Goal: Transaction & Acquisition: Subscribe to service/newsletter

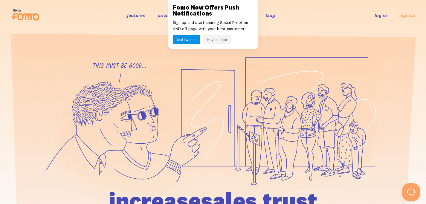
click at [216, 39] on button "Maybe Later" at bounding box center [217, 39] width 28 height 9
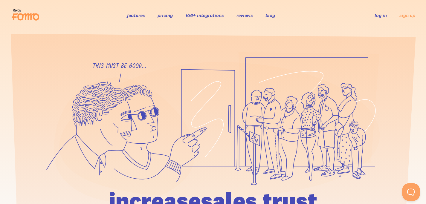
click at [211, 13] on link "106+ integrations" at bounding box center [204, 15] width 39 height 6
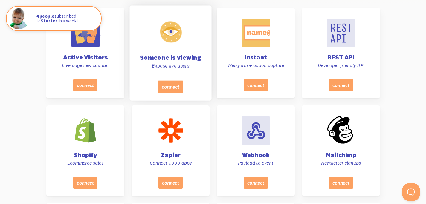
scroll to position [233, 0]
click at [181, 56] on h4 "Someone is viewing" at bounding box center [170, 57] width 67 height 6
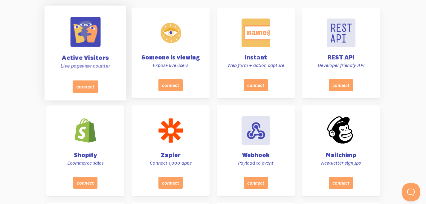
click at [102, 63] on p "Live pageview counter" at bounding box center [85, 66] width 67 height 7
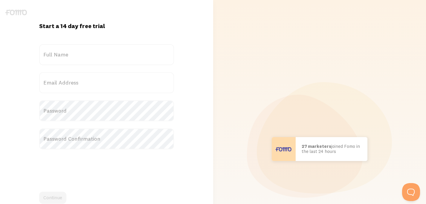
click at [98, 56] on label "Full Name" at bounding box center [106, 54] width 135 height 21
click at [98, 56] on input "Full Name" at bounding box center [106, 54] width 135 height 21
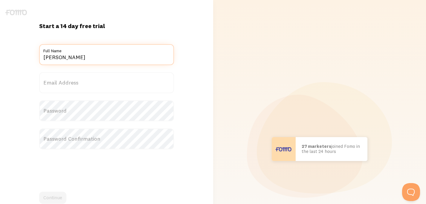
type input "Adam Cukrowski"
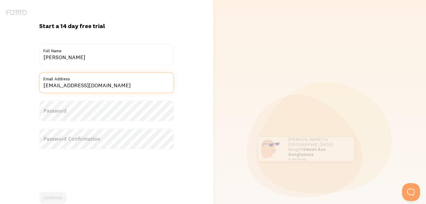
type input "ac@revenuecapital.io"
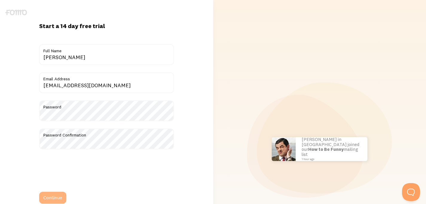
click at [64, 197] on button "Continue" at bounding box center [52, 198] width 27 height 12
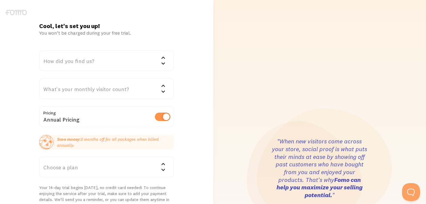
click at [162, 118] on label at bounding box center [163, 117] width 16 height 8
click at [162, 118] on input "checkbox" at bounding box center [163, 117] width 16 height 8
checkbox input "false"
click at [87, 59] on div "How did you find us?" at bounding box center [106, 60] width 135 height 21
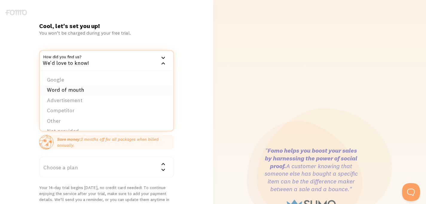
click at [89, 90] on li "Word of mouth" at bounding box center [107, 90] width 134 height 10
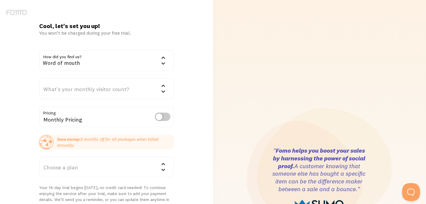
click at [90, 89] on div "What's your monthly visitor count?" at bounding box center [106, 88] width 135 height 21
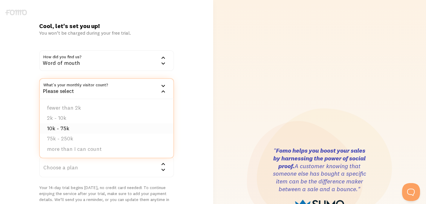
click at [82, 128] on li "10k - 75k" at bounding box center [107, 129] width 134 height 10
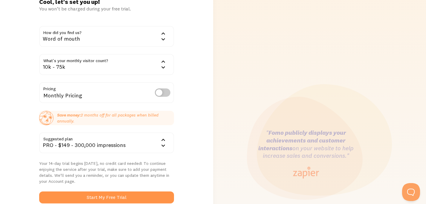
scroll to position [56, 0]
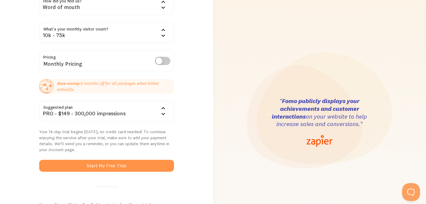
click at [105, 115] on div "PRO - $149 - 300,000 impressions" at bounding box center [106, 111] width 135 height 21
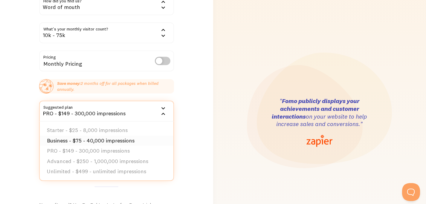
click at [112, 140] on li "Business - $75 - 40,000 impressions" at bounding box center [107, 141] width 134 height 10
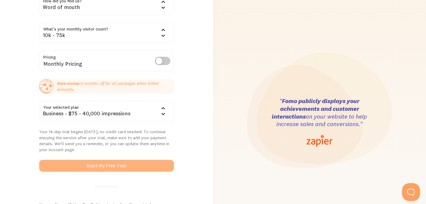
click at [123, 165] on button "Start My Free Trial" at bounding box center [106, 166] width 135 height 12
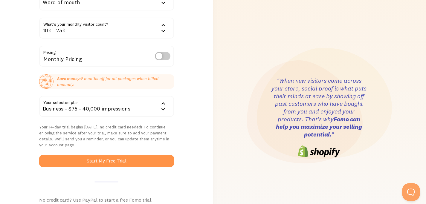
scroll to position [67, 0]
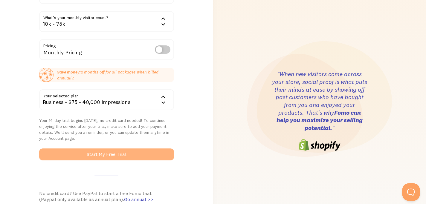
click at [116, 153] on button "Start My Free Trial" at bounding box center [106, 155] width 135 height 12
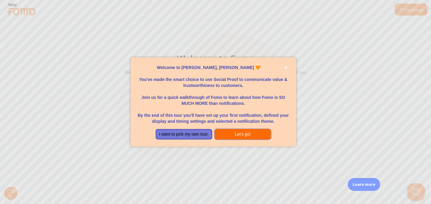
click at [245, 136] on button "Let's go!" at bounding box center [242, 134] width 57 height 11
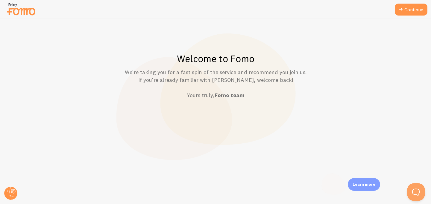
click at [25, 10] on img at bounding box center [21, 8] width 30 height 15
click at [22, 11] on img at bounding box center [21, 8] width 30 height 15
click at [423, 12] on link "Continue" at bounding box center [411, 10] width 33 height 12
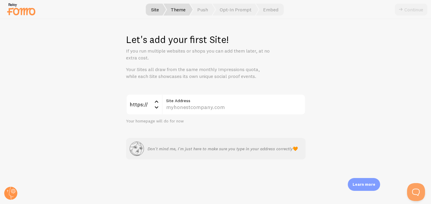
click at [181, 11] on span "Theme" at bounding box center [177, 10] width 29 height 12
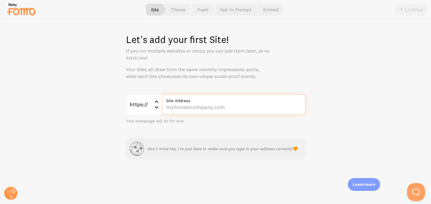
click at [182, 110] on input "Site Address" at bounding box center [234, 104] width 144 height 21
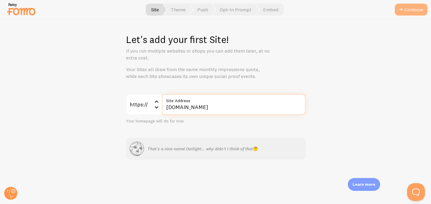
type input "[DOMAIN_NAME]"
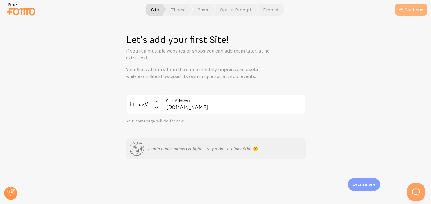
click at [408, 9] on button "Continue" at bounding box center [411, 10] width 33 height 12
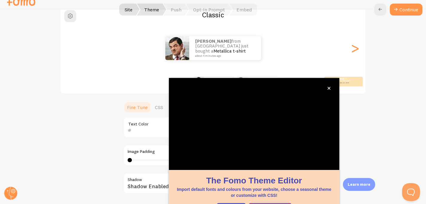
scroll to position [53, 0]
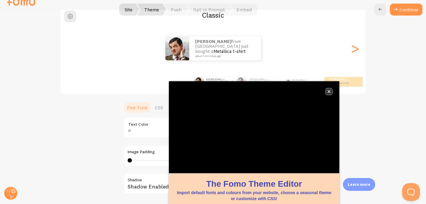
click at [330, 92] on icon "close," at bounding box center [329, 91] width 3 height 3
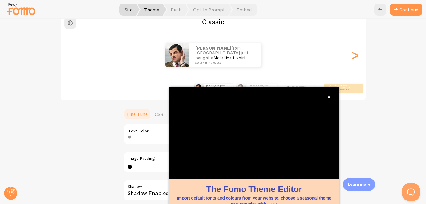
scroll to position [58, 0]
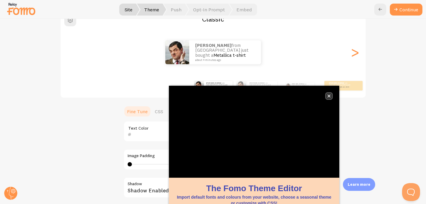
click at [328, 95] on icon "close," at bounding box center [329, 96] width 3 height 3
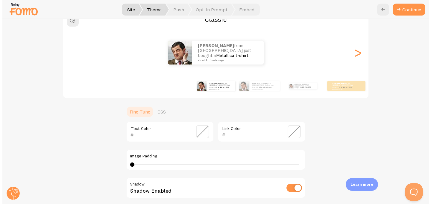
scroll to position [0, 0]
click at [213, 59] on small "about 4 minutes ago" at bounding box center [227, 60] width 58 height 3
click at [360, 55] on div "[PERSON_NAME] from [GEOGRAPHIC_DATA] just bought a Metallica t-shirt about 4 mi…" at bounding box center [215, 53] width 305 height 24
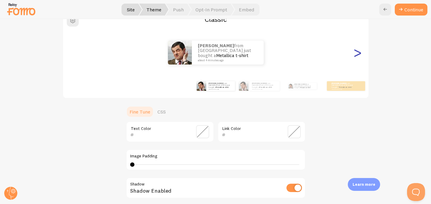
click at [357, 55] on div ">" at bounding box center [357, 52] width 7 height 43
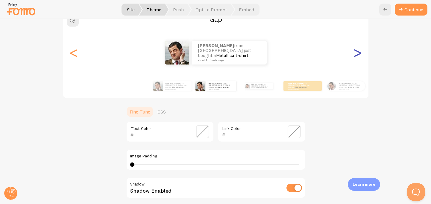
click at [356, 55] on div ">" at bounding box center [357, 52] width 7 height 43
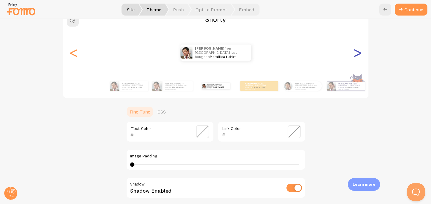
click at [354, 54] on div ">" at bounding box center [357, 52] width 7 height 43
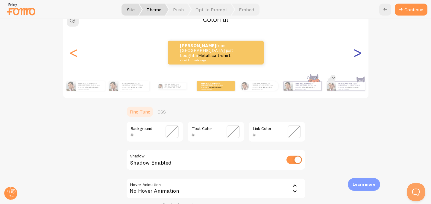
click at [354, 54] on div ">" at bounding box center [357, 52] width 7 height 43
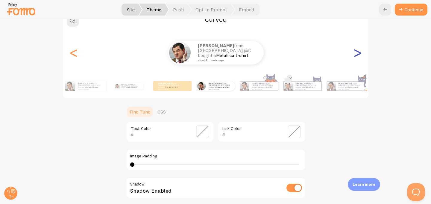
click at [354, 54] on div ">" at bounding box center [357, 52] width 7 height 43
type input "0"
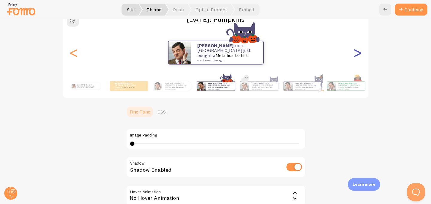
click at [354, 54] on div ">" at bounding box center [357, 52] width 7 height 43
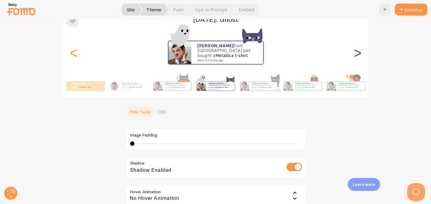
click at [354, 54] on div ">" at bounding box center [357, 52] width 7 height 43
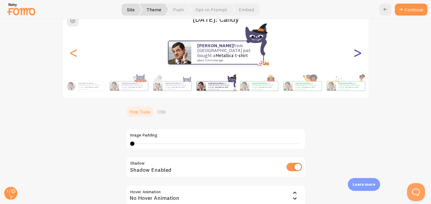
click at [354, 54] on div ">" at bounding box center [357, 52] width 7 height 43
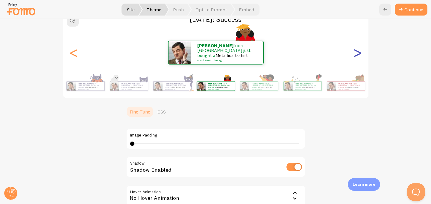
click at [354, 54] on div ">" at bounding box center [357, 52] width 7 height 43
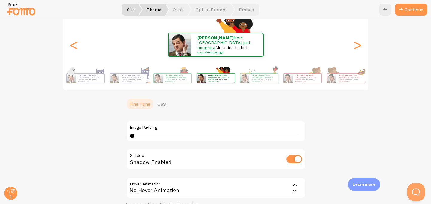
scroll to position [157, 0]
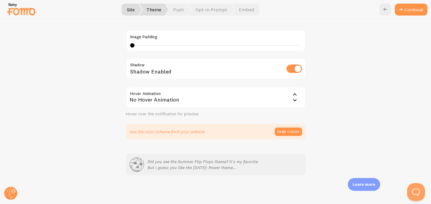
click at [162, 101] on div "No Hover Animation" at bounding box center [215, 97] width 179 height 21
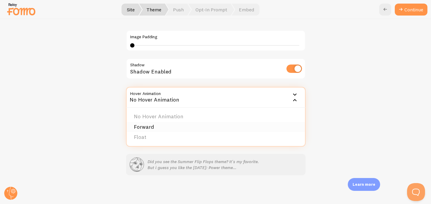
click at [157, 127] on li "Forward" at bounding box center [216, 127] width 178 height 10
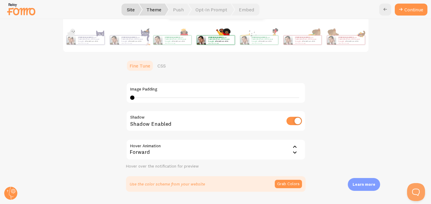
scroll to position [109, 0]
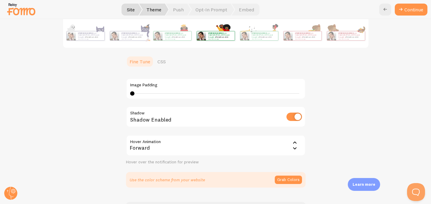
click at [156, 147] on div "Forward" at bounding box center [215, 145] width 179 height 21
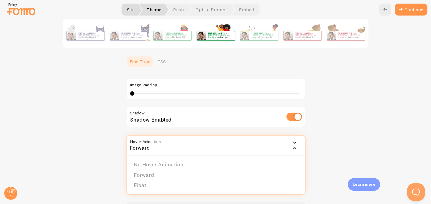
click at [154, 183] on li "Float" at bounding box center [216, 185] width 178 height 10
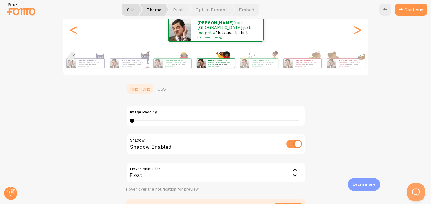
scroll to position [0, 0]
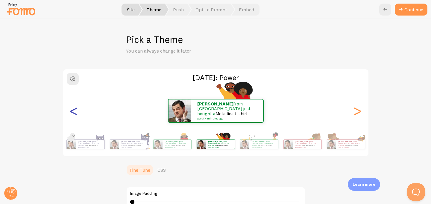
click at [75, 115] on div "<" at bounding box center [73, 110] width 7 height 43
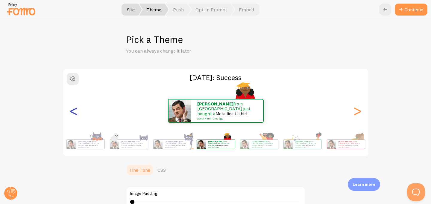
click at [75, 115] on div "<" at bounding box center [73, 110] width 7 height 43
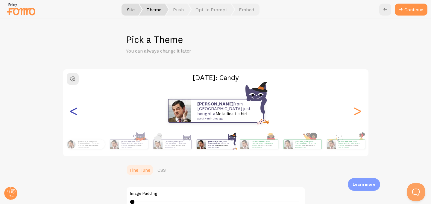
click at [75, 115] on div "<" at bounding box center [73, 110] width 7 height 43
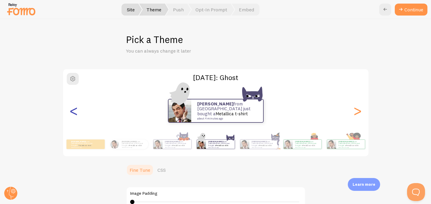
click at [75, 115] on div "<" at bounding box center [73, 110] width 7 height 43
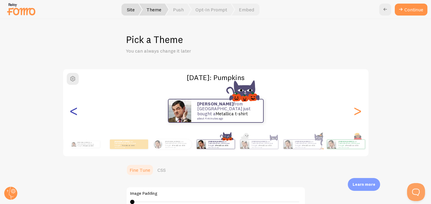
click at [75, 115] on div "<" at bounding box center [73, 110] width 7 height 43
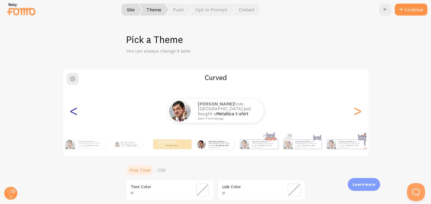
click at [75, 115] on div "<" at bounding box center [73, 110] width 7 height 43
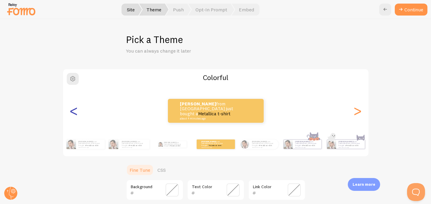
click at [75, 115] on div "<" at bounding box center [73, 110] width 7 height 43
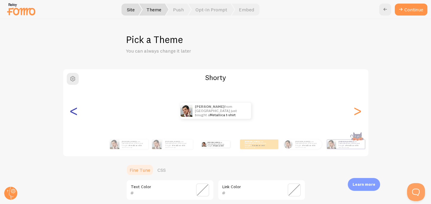
click at [75, 115] on div "<" at bounding box center [73, 110] width 7 height 43
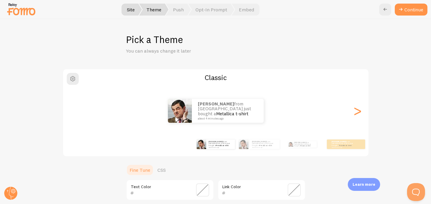
click at [75, 115] on div "<" at bounding box center [73, 110] width 7 height 43
click at [75, 115] on div "[PERSON_NAME] from [GEOGRAPHIC_DATA] just bought a Metallica t-shirt about 4 mi…" at bounding box center [215, 110] width 305 height 43
click at [179, 10] on span "Push" at bounding box center [178, 10] width 25 height 12
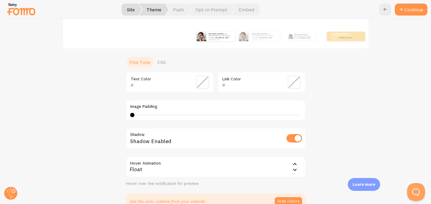
scroll to position [31, 0]
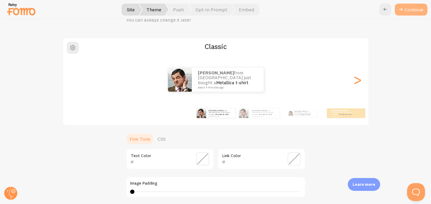
click at [407, 10] on button "Continue" at bounding box center [411, 10] width 33 height 12
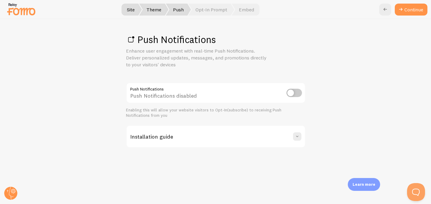
click at [288, 138] on div "Installation guide" at bounding box center [216, 137] width 178 height 22
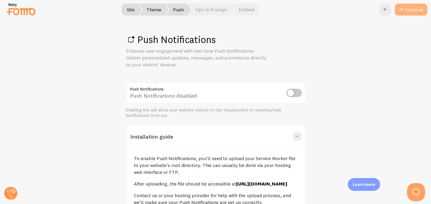
click at [406, 11] on link "Continue" at bounding box center [411, 10] width 33 height 12
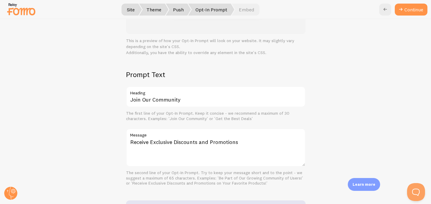
scroll to position [158, 0]
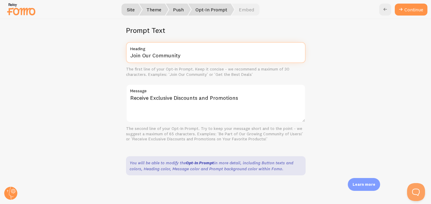
click at [171, 55] on input "Join Our Community" at bounding box center [215, 52] width 179 height 21
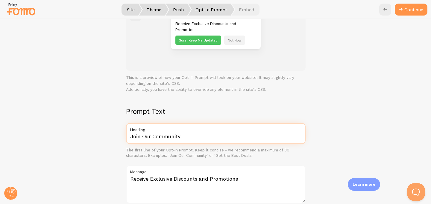
scroll to position [0, 0]
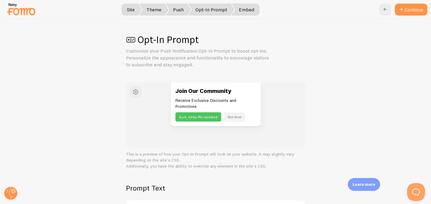
click at [250, 11] on span "Embed" at bounding box center [246, 10] width 28 height 12
click at [229, 10] on span "Opt-In Prompt" at bounding box center [211, 10] width 46 height 12
click at [409, 11] on button "Continue" at bounding box center [411, 10] width 33 height 12
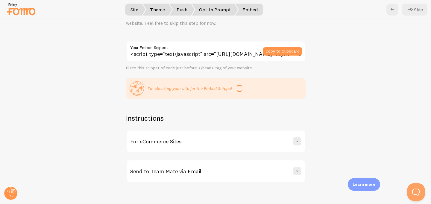
scroll to position [34, 0]
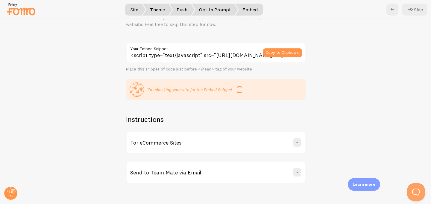
click at [255, 143] on div "For eCommerce Sites" at bounding box center [216, 143] width 178 height 22
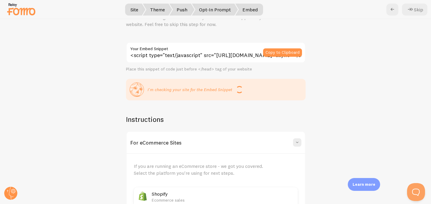
click at [253, 133] on div "For eCommerce Sites" at bounding box center [216, 143] width 178 height 22
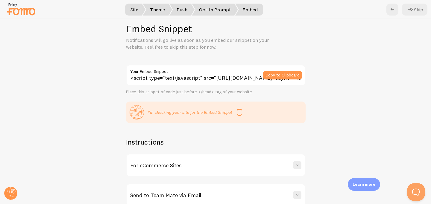
scroll to position [0, 0]
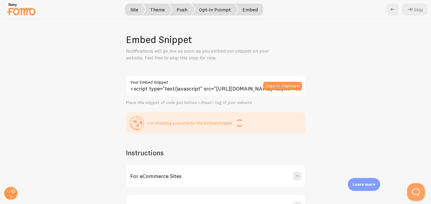
click at [135, 12] on span "Site" at bounding box center [134, 10] width 22 height 12
click at [413, 8] on icon at bounding box center [410, 9] width 7 height 7
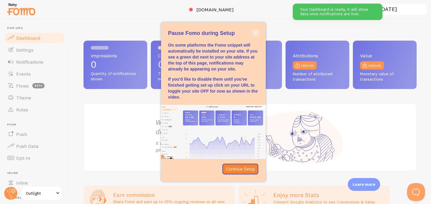
click at [257, 30] on button "close," at bounding box center [255, 33] width 6 height 6
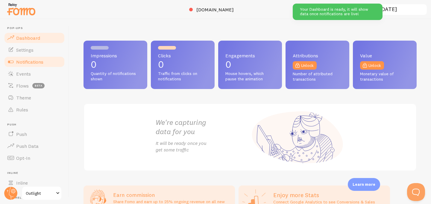
click at [39, 62] on span "Notifications" at bounding box center [29, 62] width 27 height 6
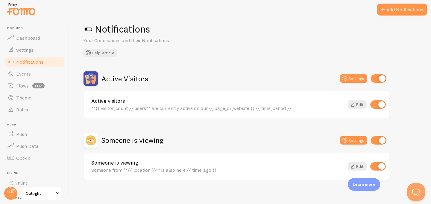
scroll to position [16, 0]
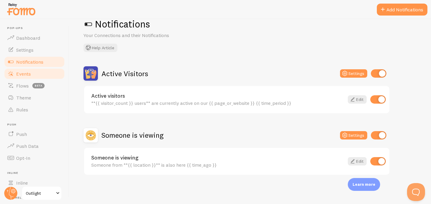
click at [30, 71] on span "Events" at bounding box center [23, 74] width 15 height 6
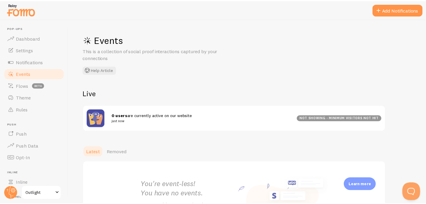
scroll to position [51, 0]
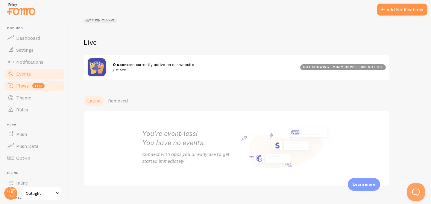
click at [19, 85] on span "Flows" at bounding box center [22, 86] width 13 height 6
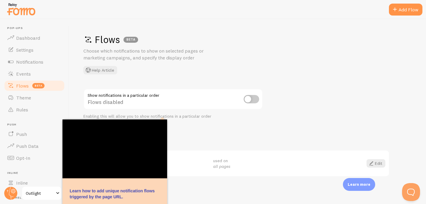
scroll to position [18, 0]
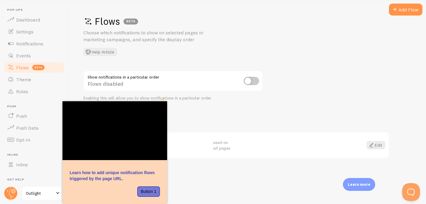
click at [226, 119] on h2 "Your Flows" at bounding box center [236, 119] width 306 height 9
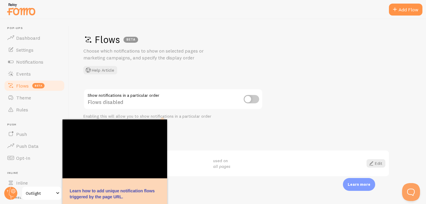
click at [212, 118] on div "Enabling this will allow you to show notifications in a particular order" at bounding box center [172, 116] width 179 height 5
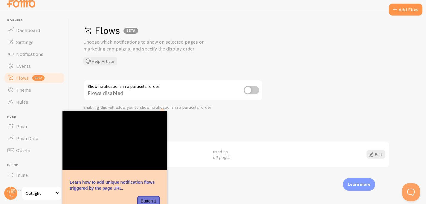
scroll to position [17, 0]
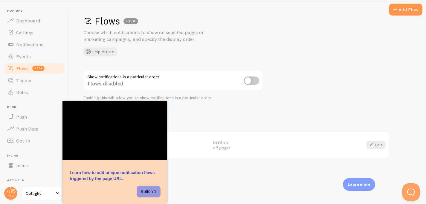
click at [153, 193] on button "Button 1" at bounding box center [148, 192] width 23 height 11
click at [223, 116] on h2 "Your Flows" at bounding box center [236, 119] width 306 height 9
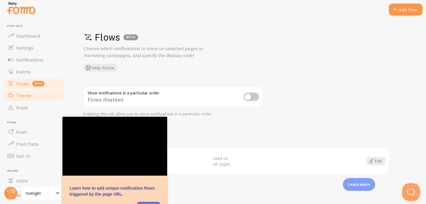
scroll to position [1, 0]
click at [34, 96] on link "Theme" at bounding box center [35, 95] width 62 height 12
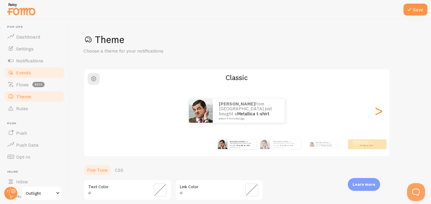
click at [35, 70] on link "Events" at bounding box center [35, 73] width 62 height 12
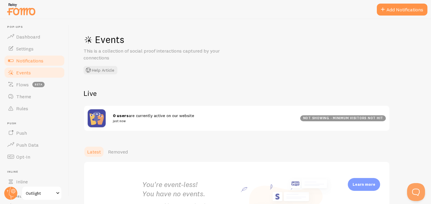
click at [38, 62] on span "Notifications" at bounding box center [29, 61] width 27 height 6
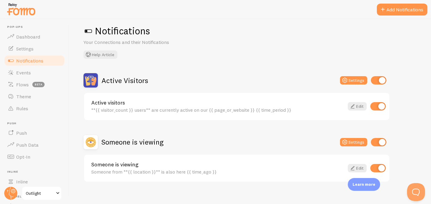
scroll to position [16, 0]
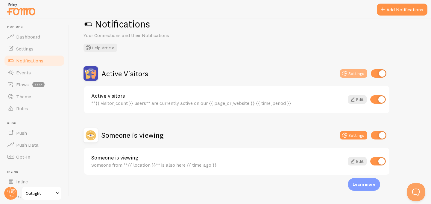
click at [351, 75] on button "Settings" at bounding box center [353, 73] width 27 height 8
